Goal: Information Seeking & Learning: Learn about a topic

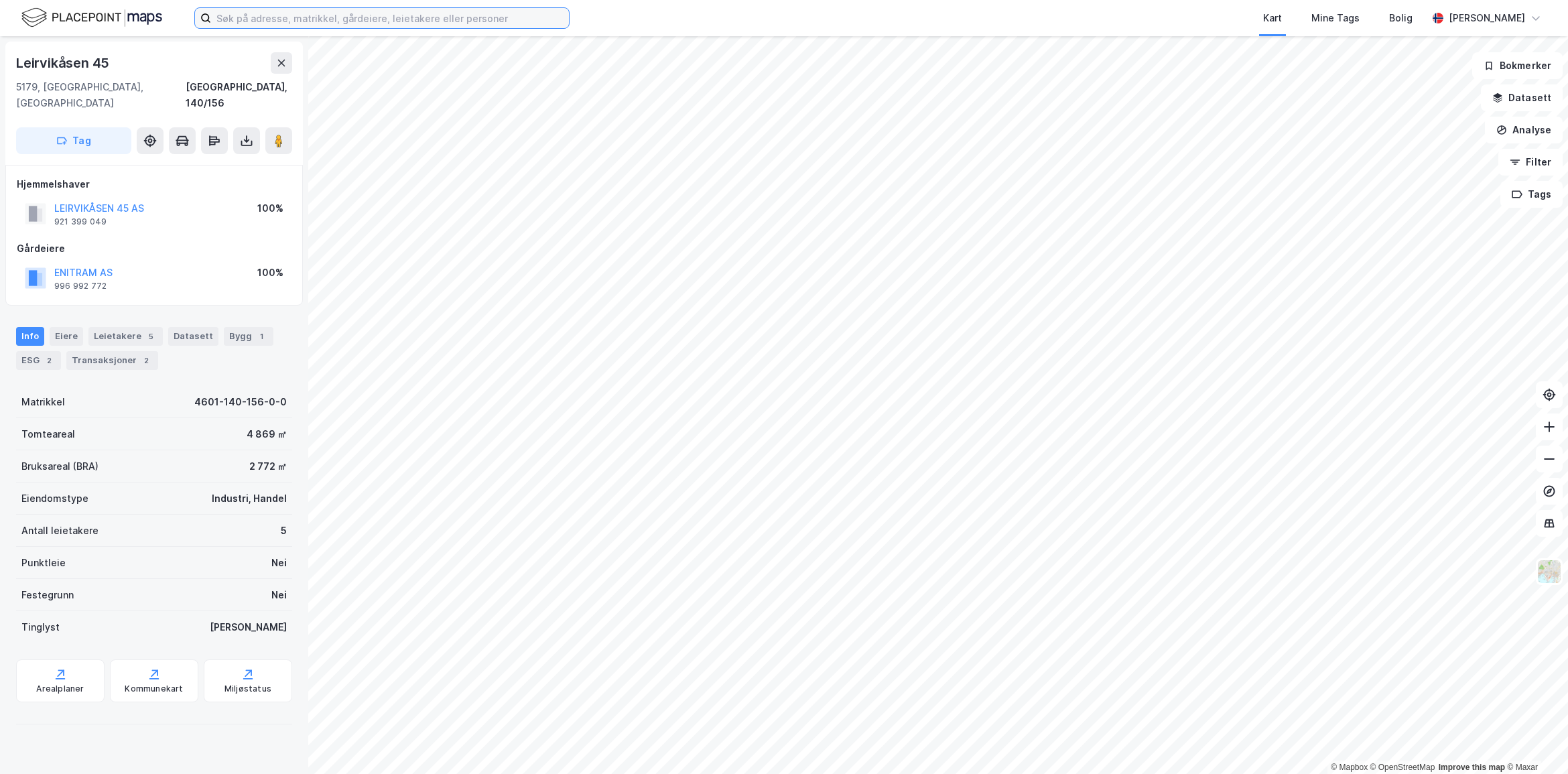
click at [285, 15] on input at bounding box center [390, 18] width 358 height 20
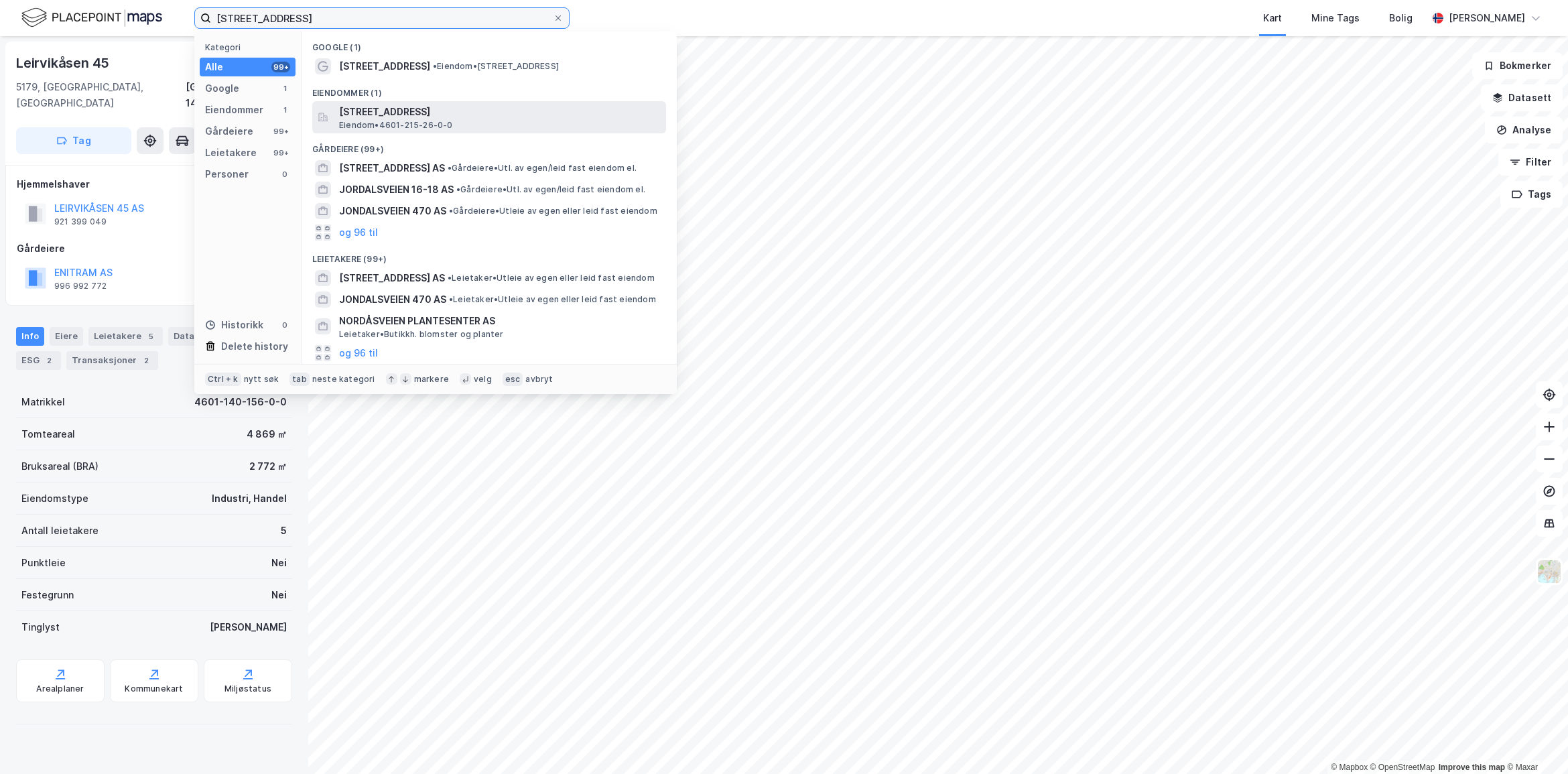
type input "[STREET_ADDRESS]"
click at [431, 111] on span "[STREET_ADDRESS]" at bounding box center [500, 112] width 321 height 16
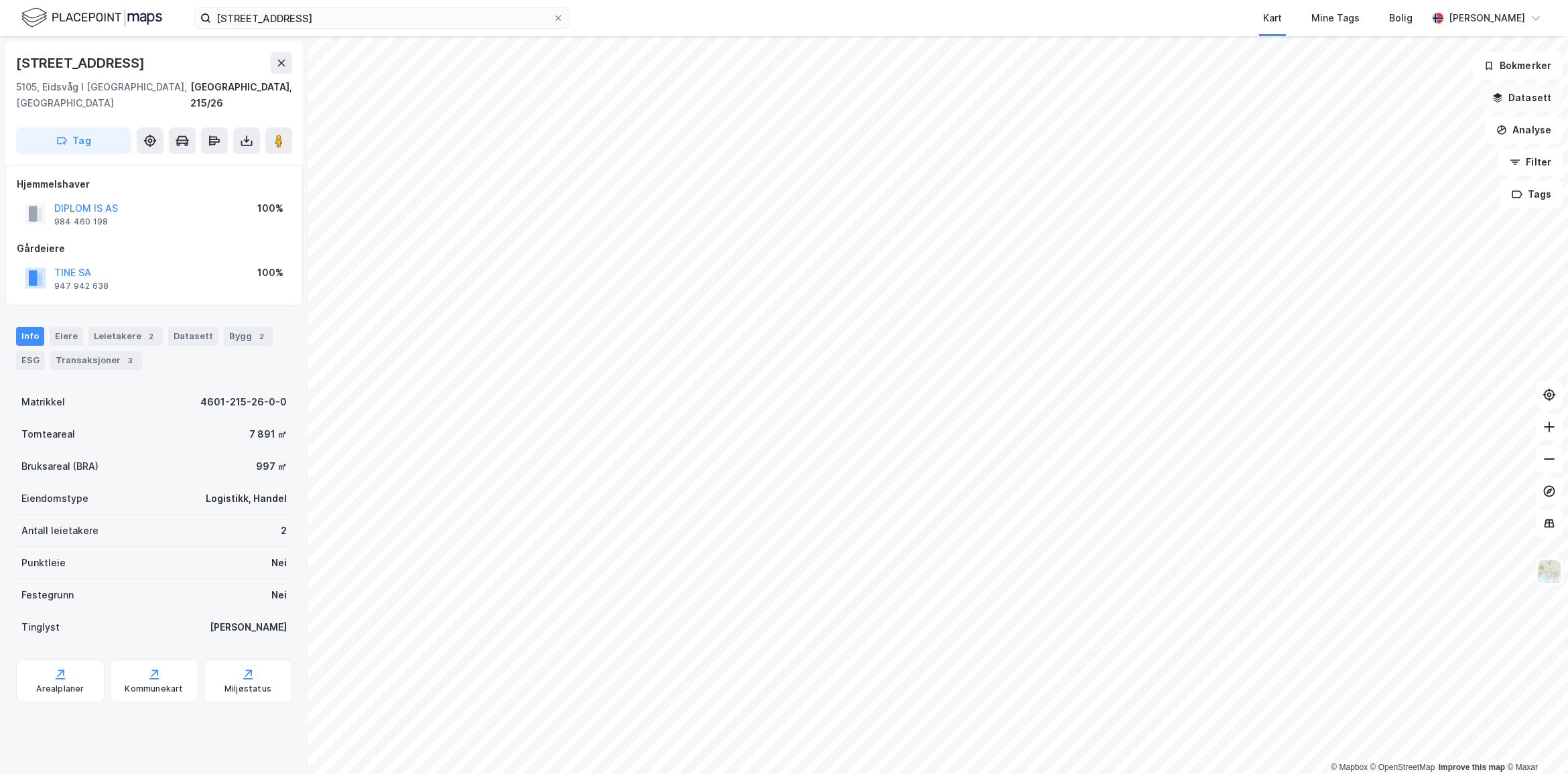
click at [1519, 94] on button "Datasett" at bounding box center [1522, 98] width 82 height 27
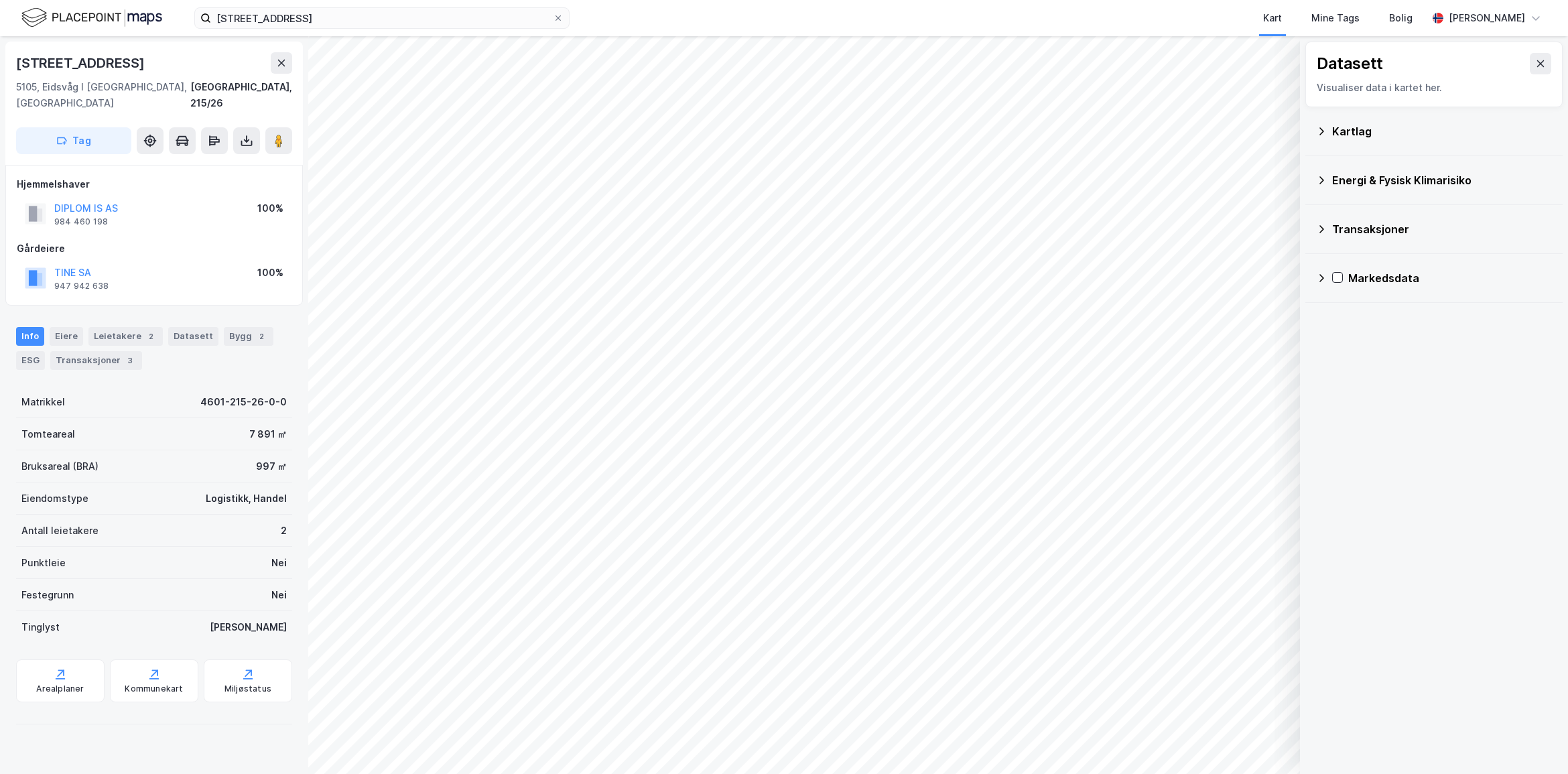
click at [1348, 128] on div "Kartlag" at bounding box center [1442, 131] width 220 height 16
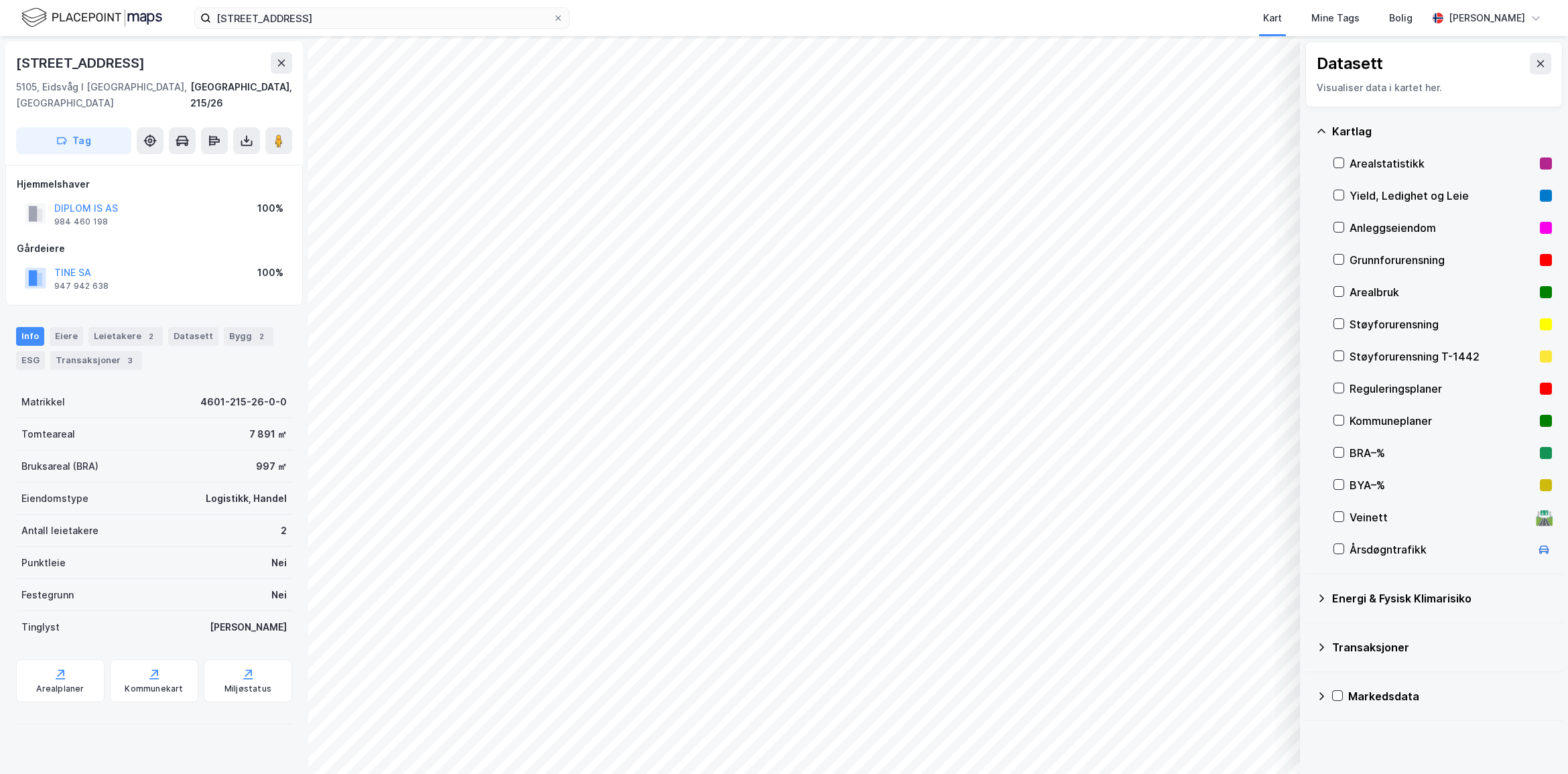
click at [1351, 390] on div "Reguleringsplaner" at bounding box center [1442, 388] width 185 height 16
